Goal: Task Accomplishment & Management: Use online tool/utility

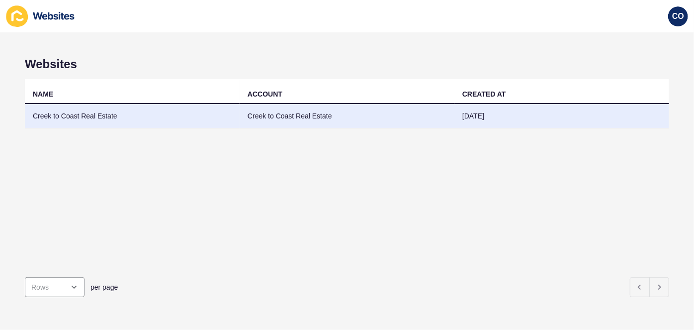
click at [62, 116] on td "Creek to Coast Real Estate" at bounding box center [132, 116] width 215 height 24
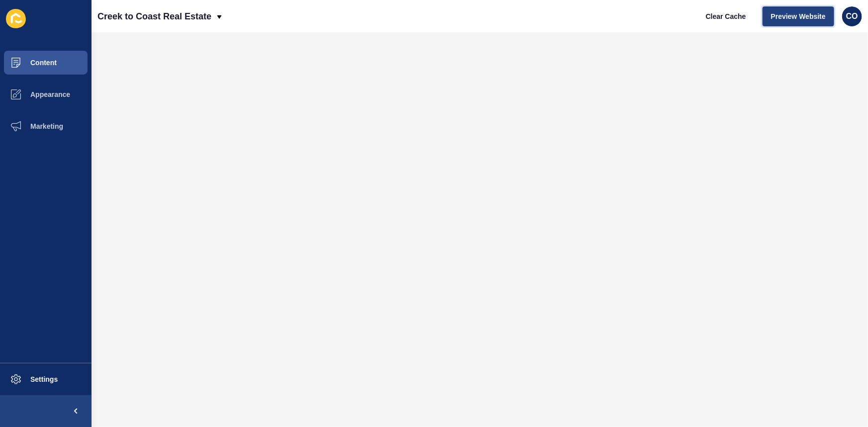
click at [694, 16] on span "Preview Website" at bounding box center [798, 16] width 55 height 10
click at [49, 94] on span "Appearance" at bounding box center [35, 95] width 72 height 8
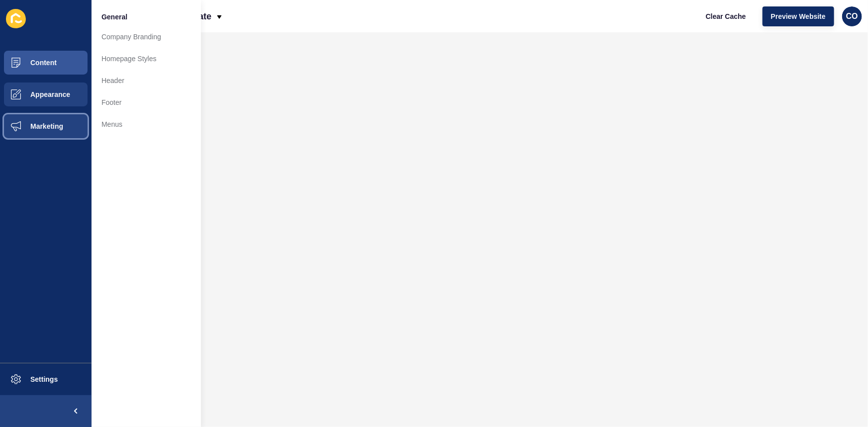
click at [39, 127] on span "Marketing" at bounding box center [31, 126] width 65 height 8
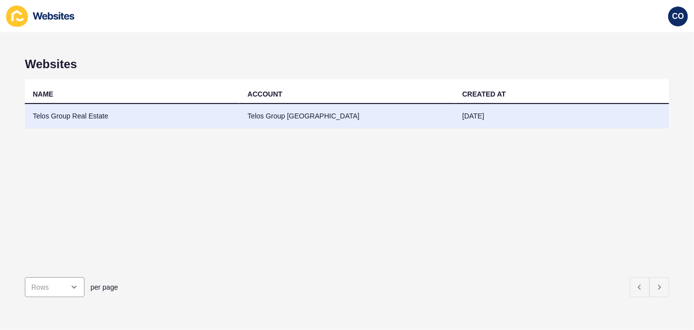
click at [72, 115] on td "Telos Group Real Estate" at bounding box center [132, 116] width 215 height 24
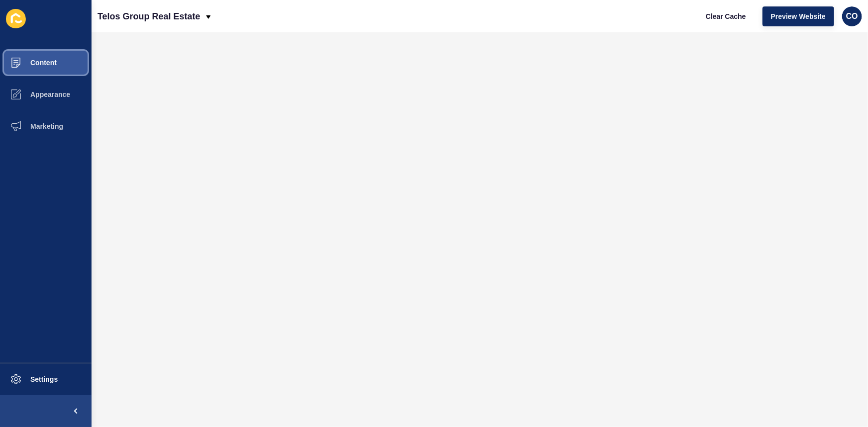
click at [77, 70] on button "Content" at bounding box center [46, 63] width 92 height 32
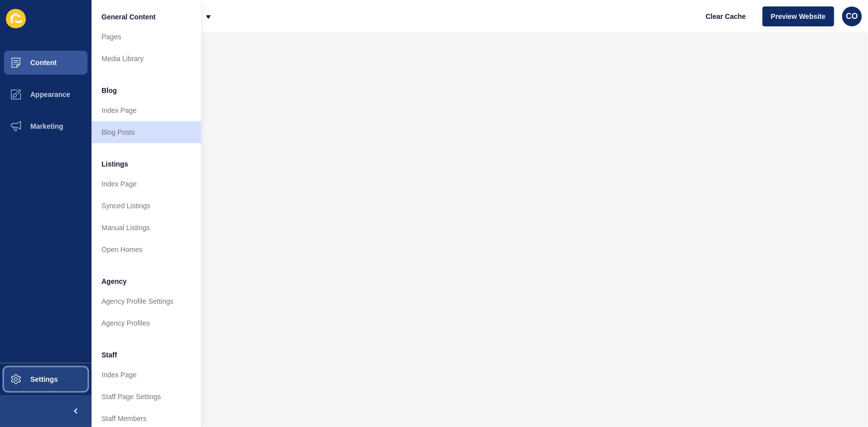
click at [62, 329] on button "Settings" at bounding box center [46, 380] width 92 height 32
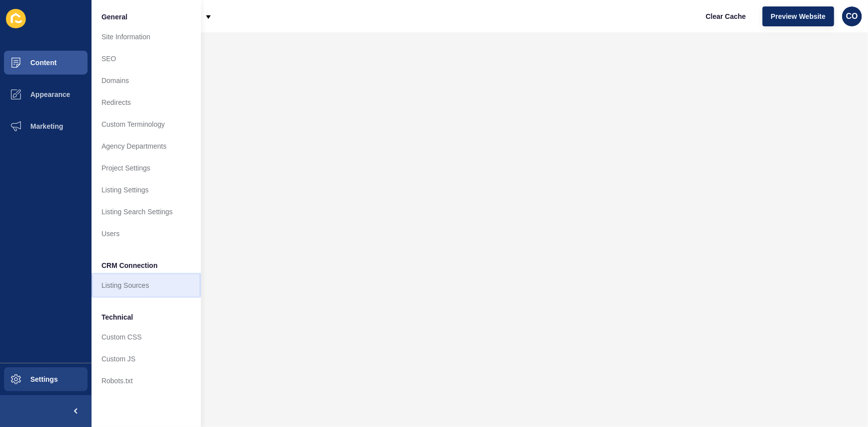
click at [146, 288] on link "Listing Sources" at bounding box center [146, 286] width 109 height 22
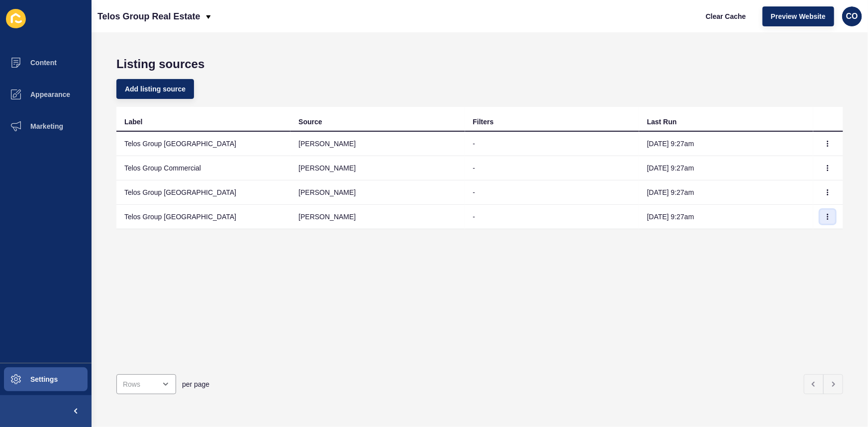
click at [694, 218] on icon "button" at bounding box center [828, 216] width 0 height 5
click at [694, 235] on link "Sync now" at bounding box center [794, 237] width 70 height 22
click at [694, 18] on span "Preview Website" at bounding box center [798, 16] width 55 height 10
